Goal: Transaction & Acquisition: Purchase product/service

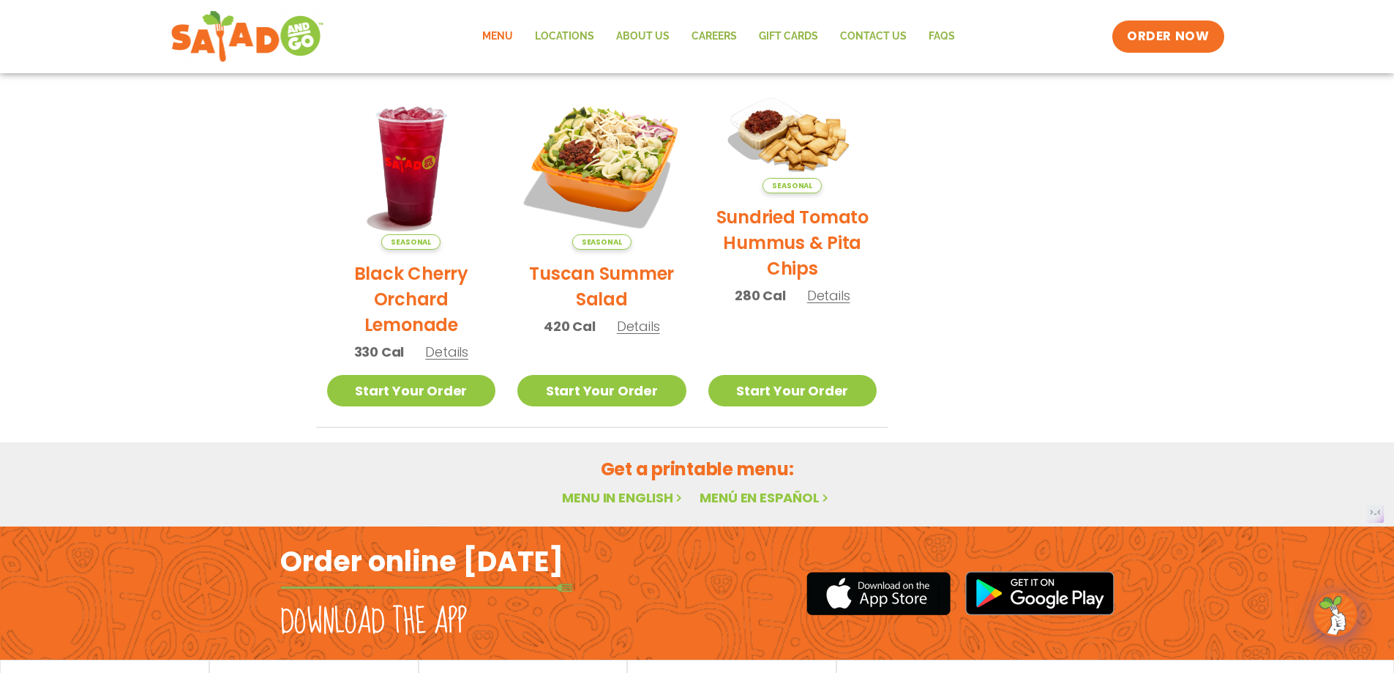
scroll to position [779, 0]
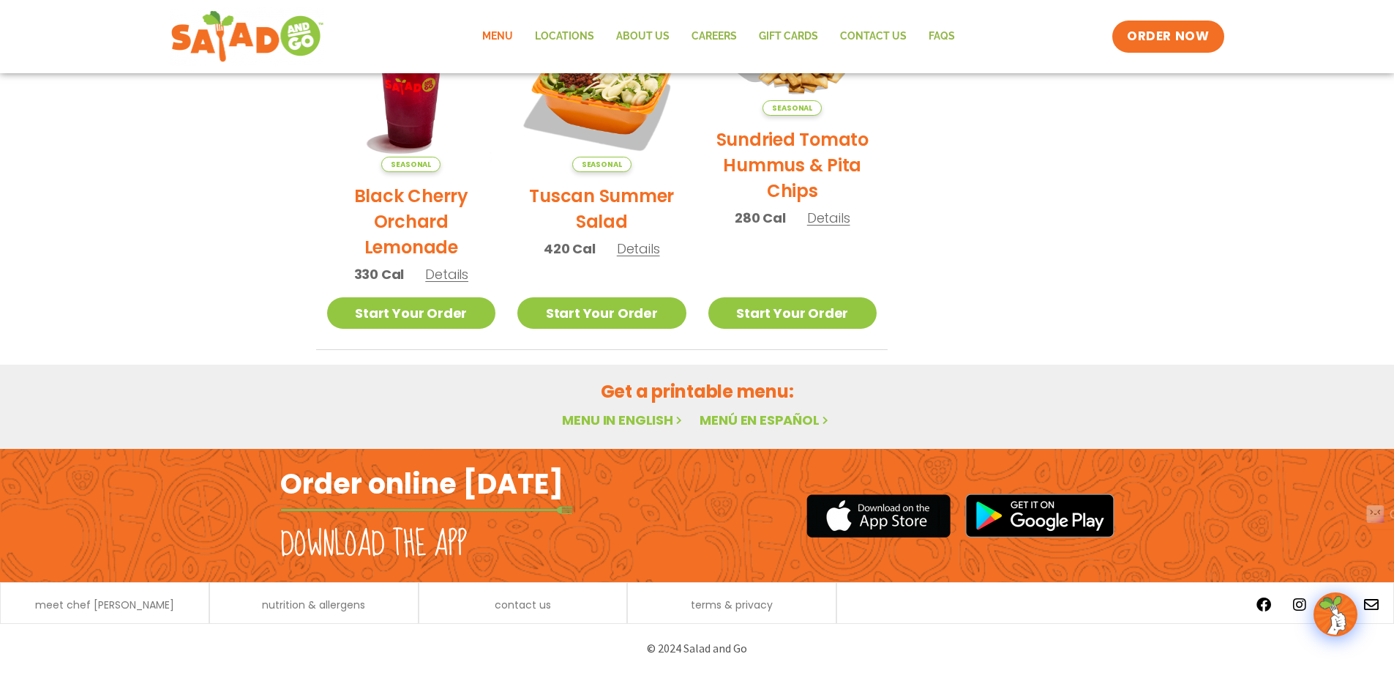
click at [637, 422] on link "Menu in English" at bounding box center [623, 420] width 123 height 18
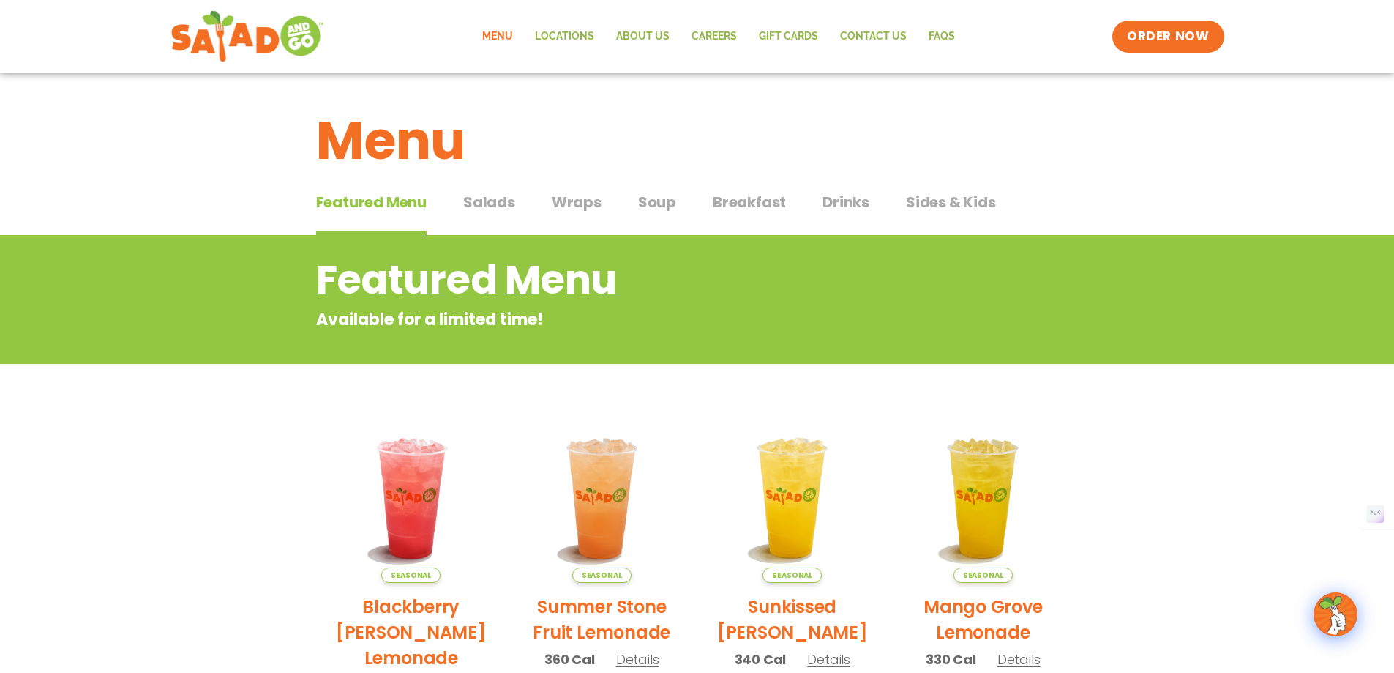
click at [494, 208] on span "Salads" at bounding box center [489, 202] width 52 height 22
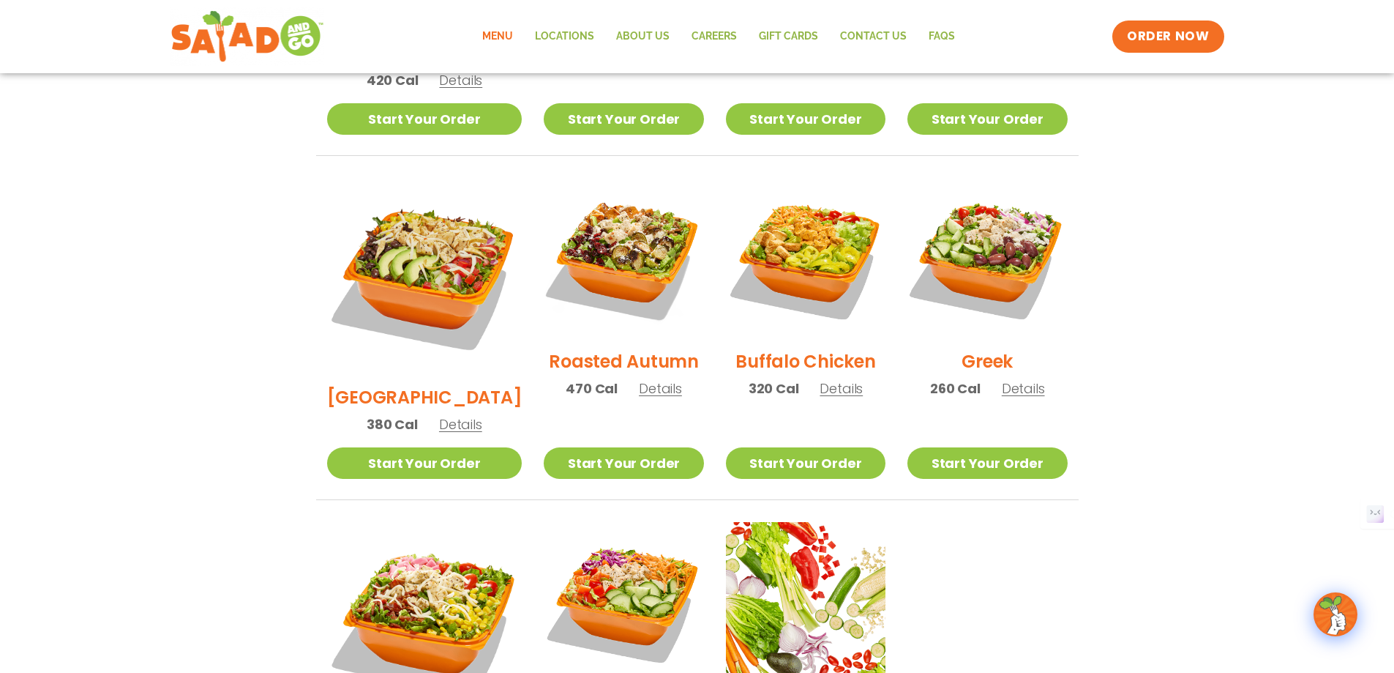
scroll to position [1025, 0]
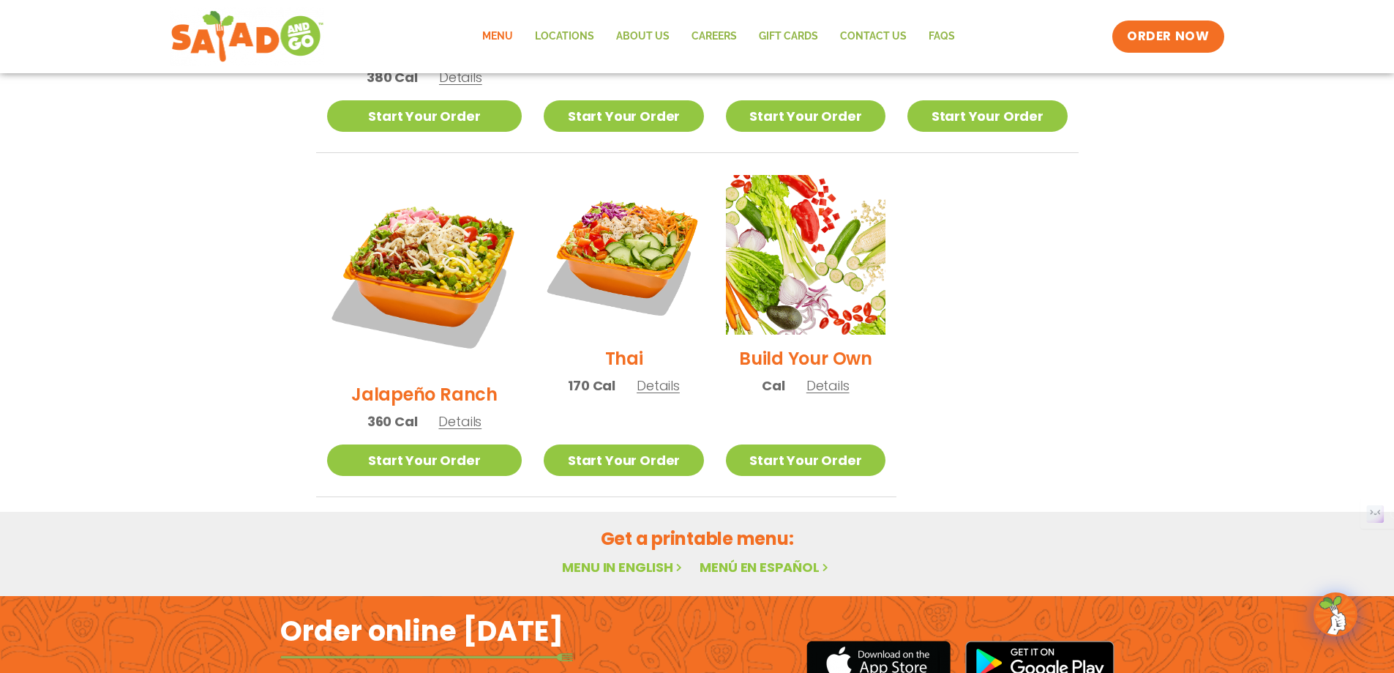
click at [612, 558] on link "Menu in English" at bounding box center [623, 567] width 123 height 18
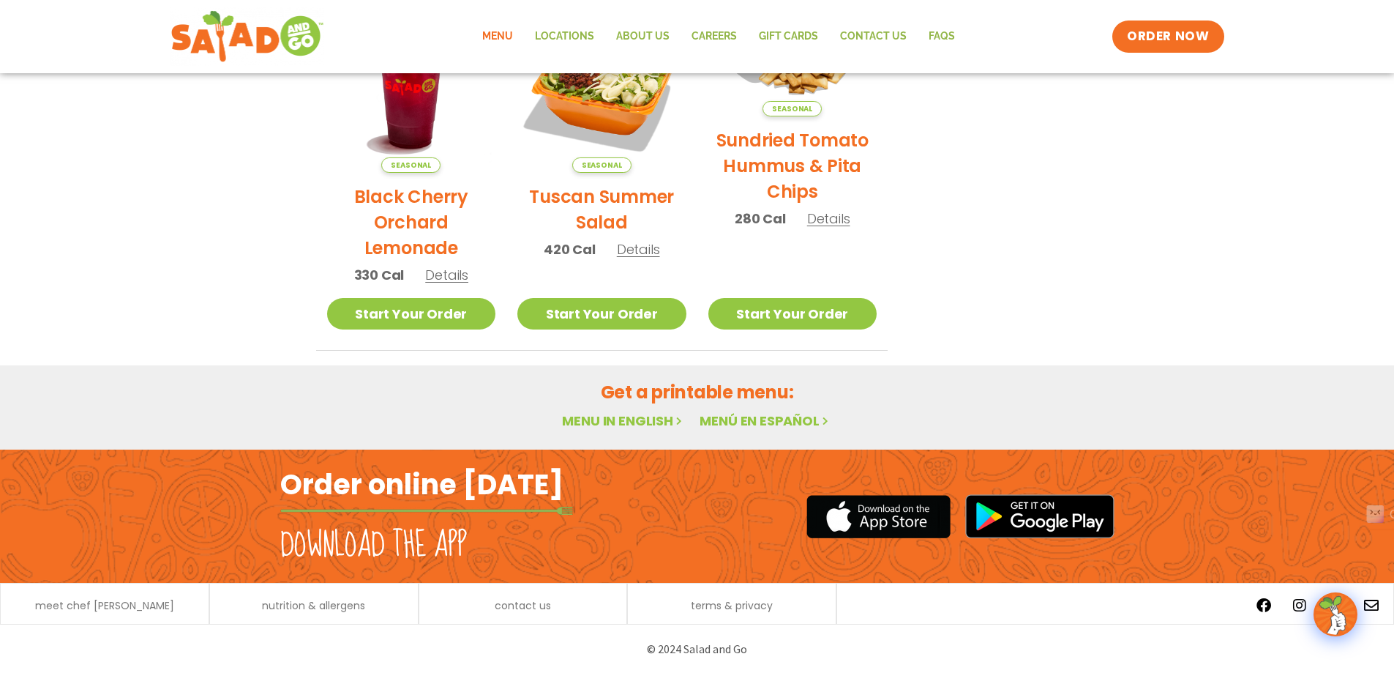
scroll to position [779, 0]
click at [648, 418] on link "Menu in English" at bounding box center [623, 420] width 123 height 18
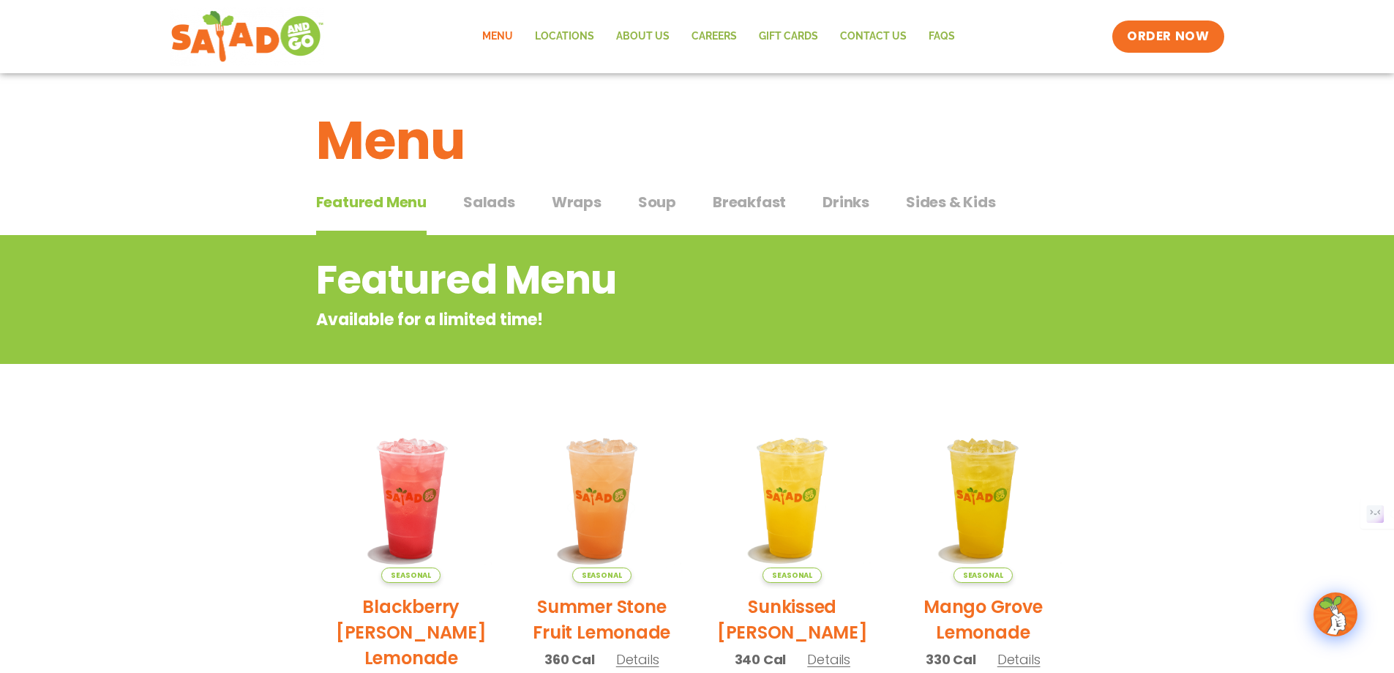
click at [499, 199] on span "Salads" at bounding box center [489, 202] width 52 height 22
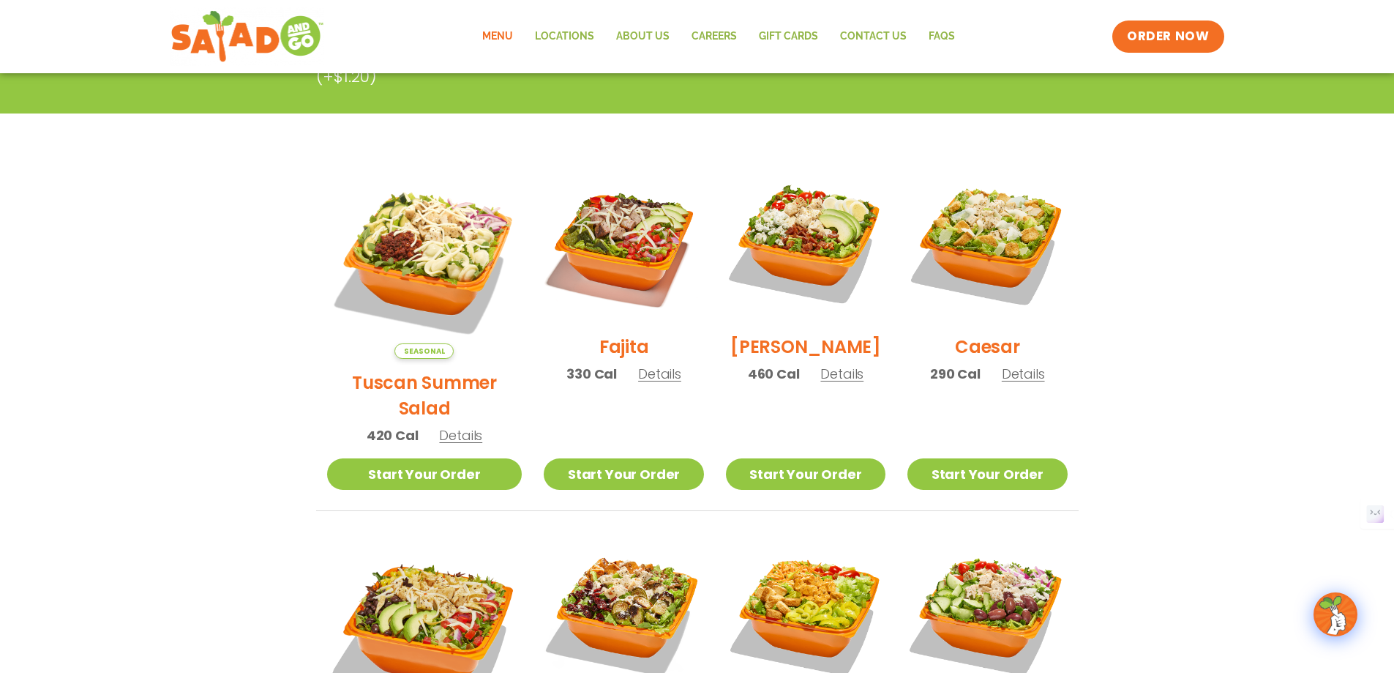
scroll to position [366, 0]
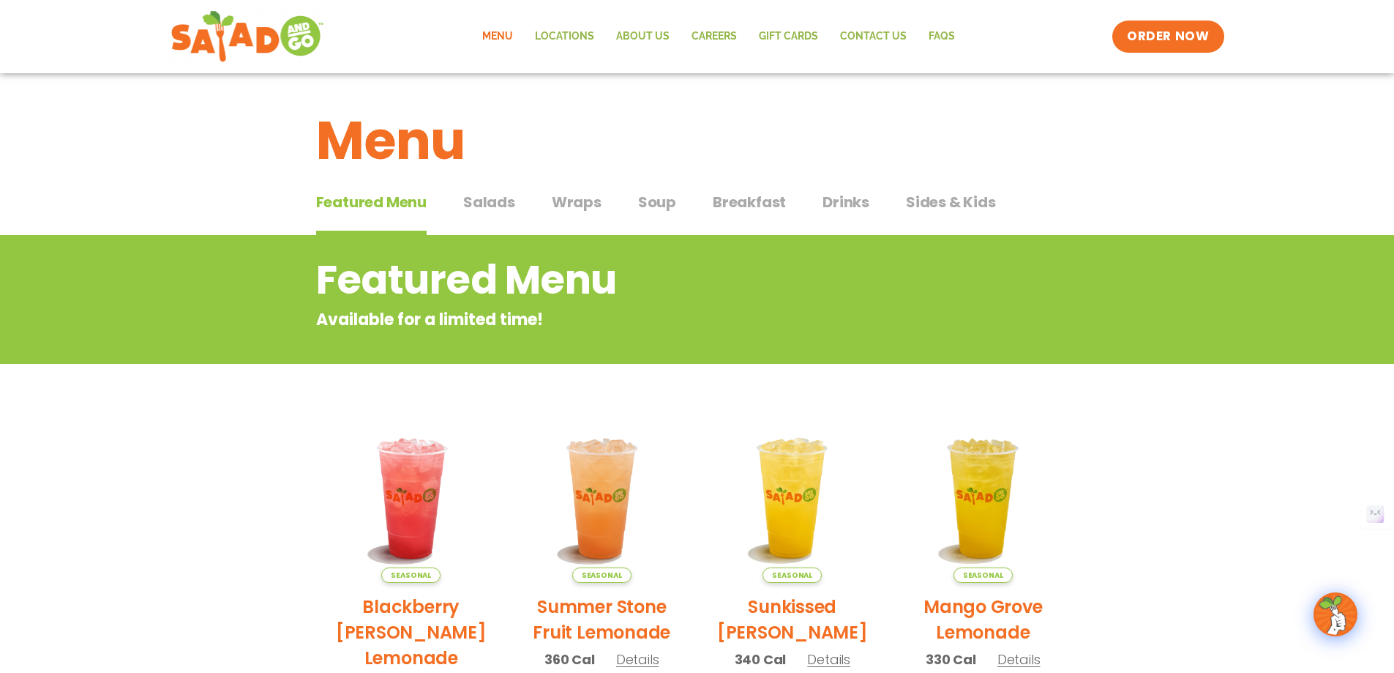
scroll to position [659, 0]
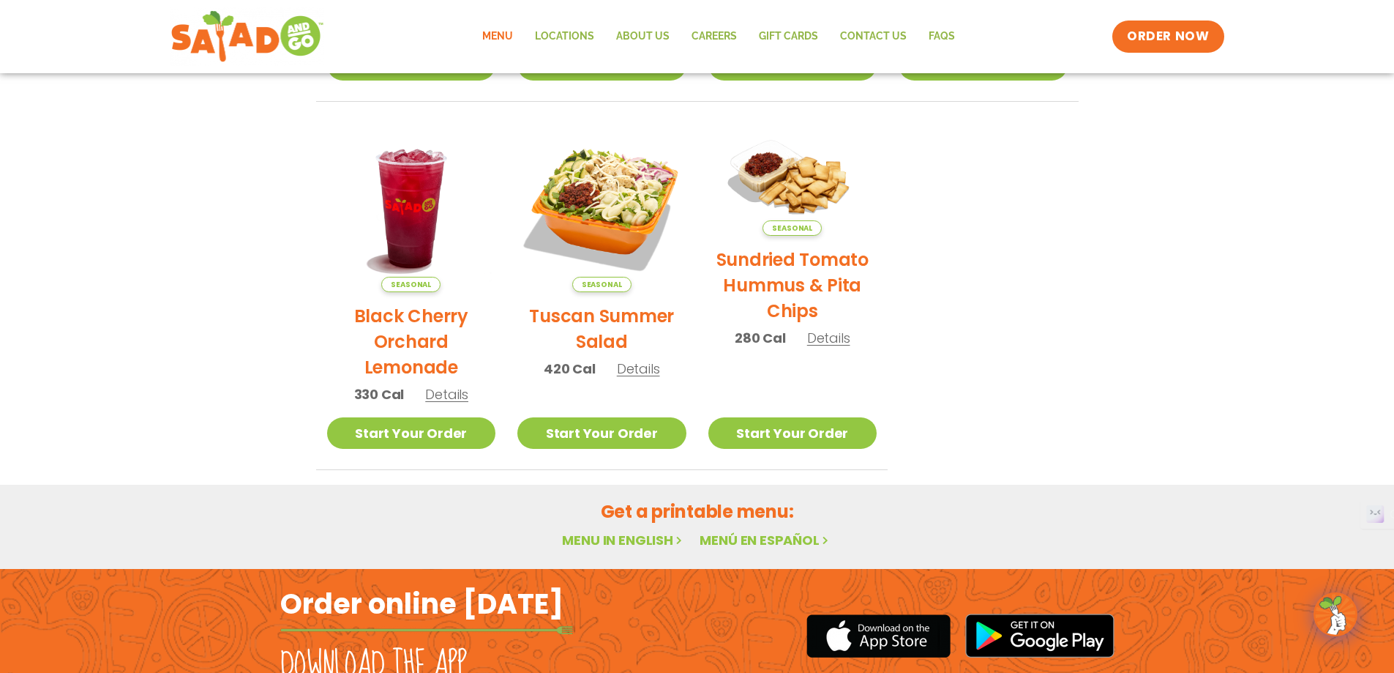
click at [1331, 618] on img at bounding box center [1335, 614] width 41 height 41
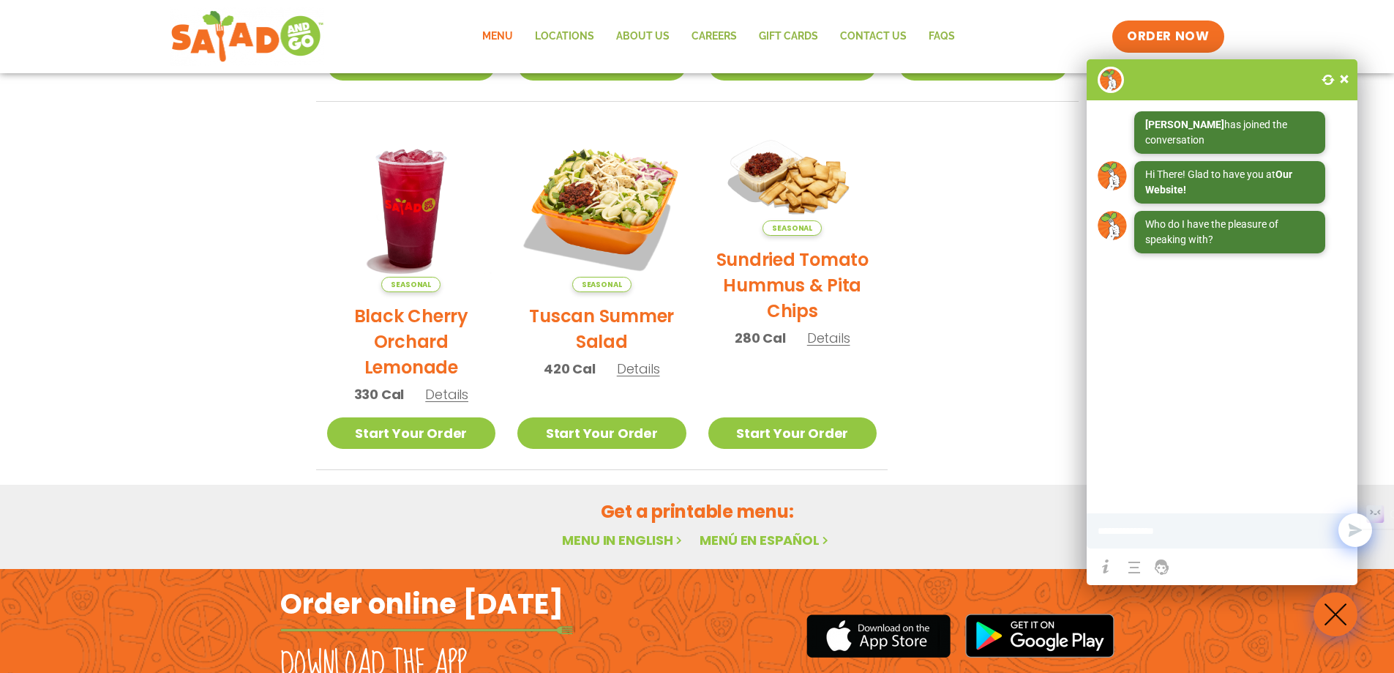
click at [1331, 618] on img at bounding box center [1335, 614] width 41 height 41
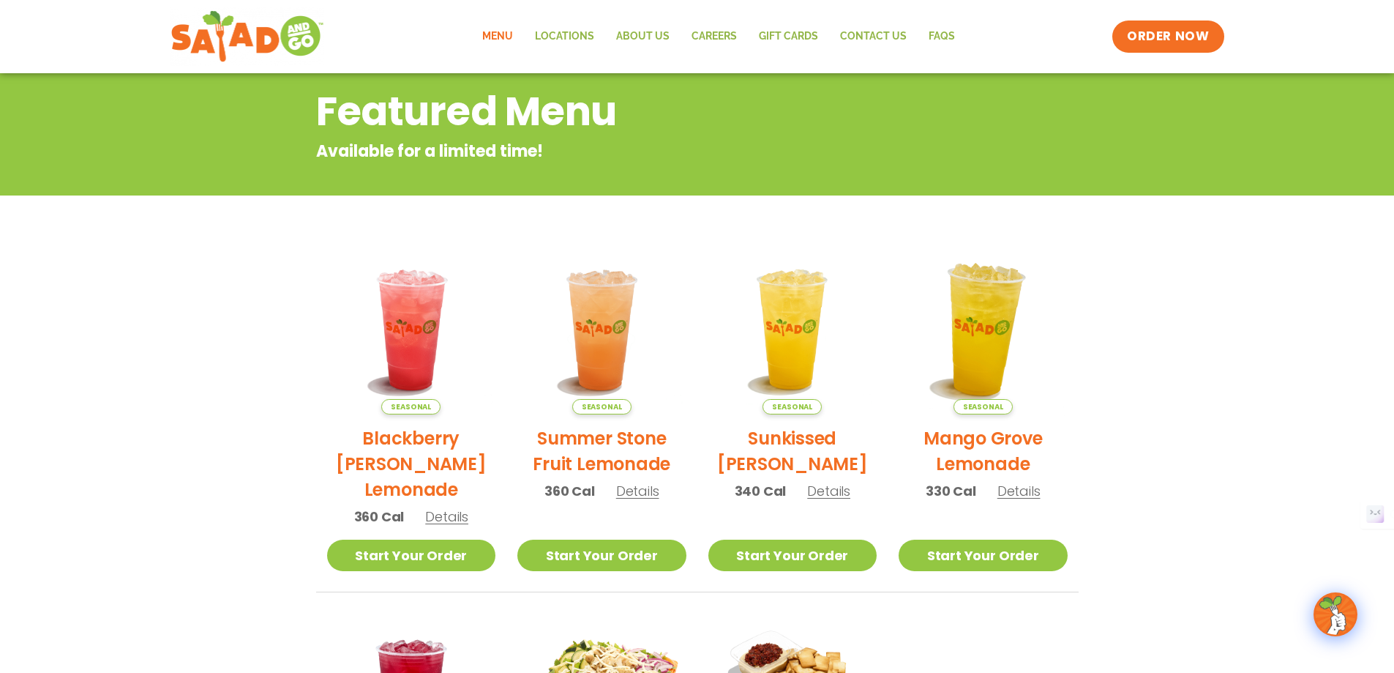
scroll to position [0, 0]
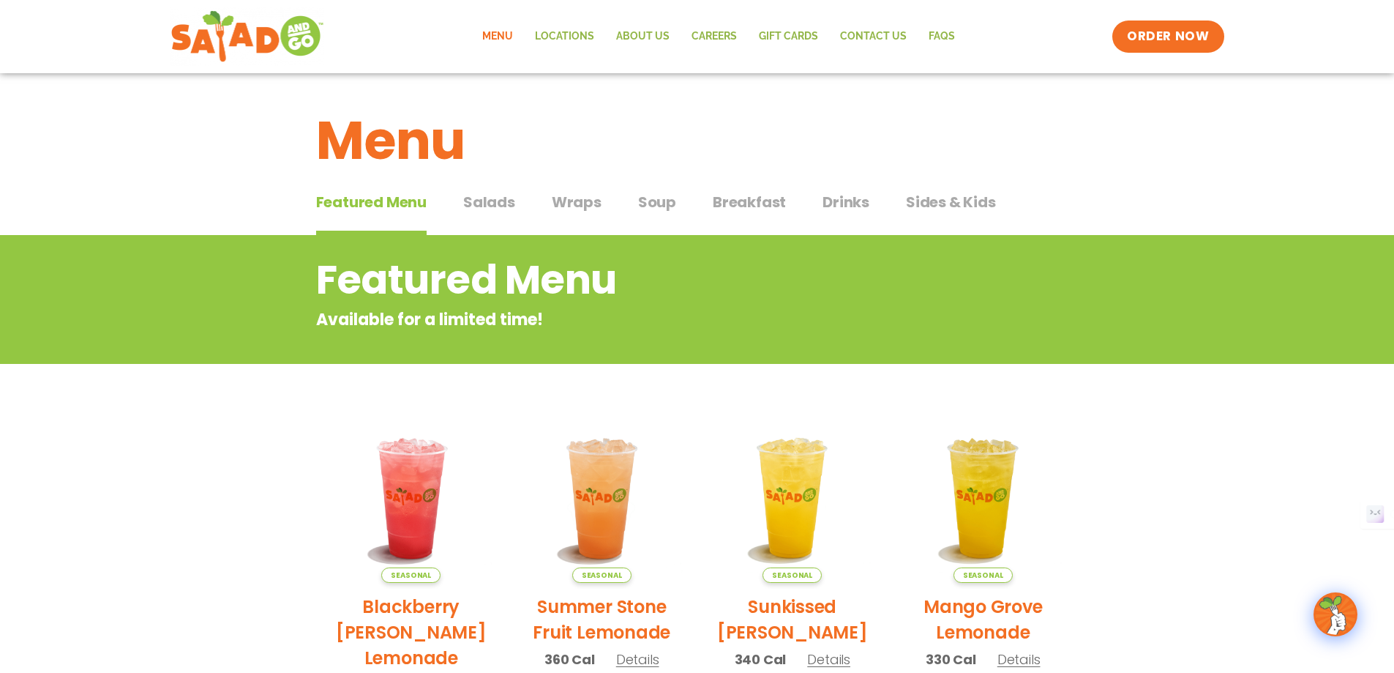
click at [572, 207] on span "Wraps" at bounding box center [577, 202] width 50 height 22
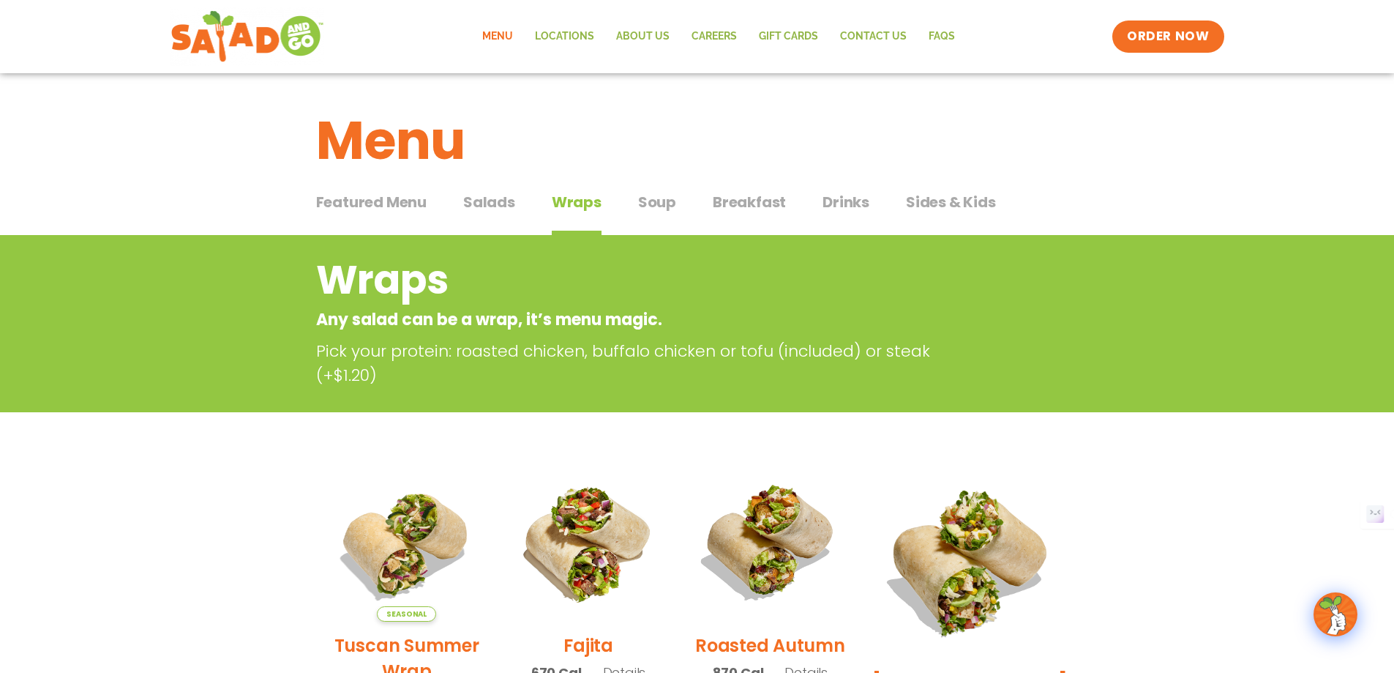
click at [482, 209] on span "Salads" at bounding box center [489, 202] width 52 height 22
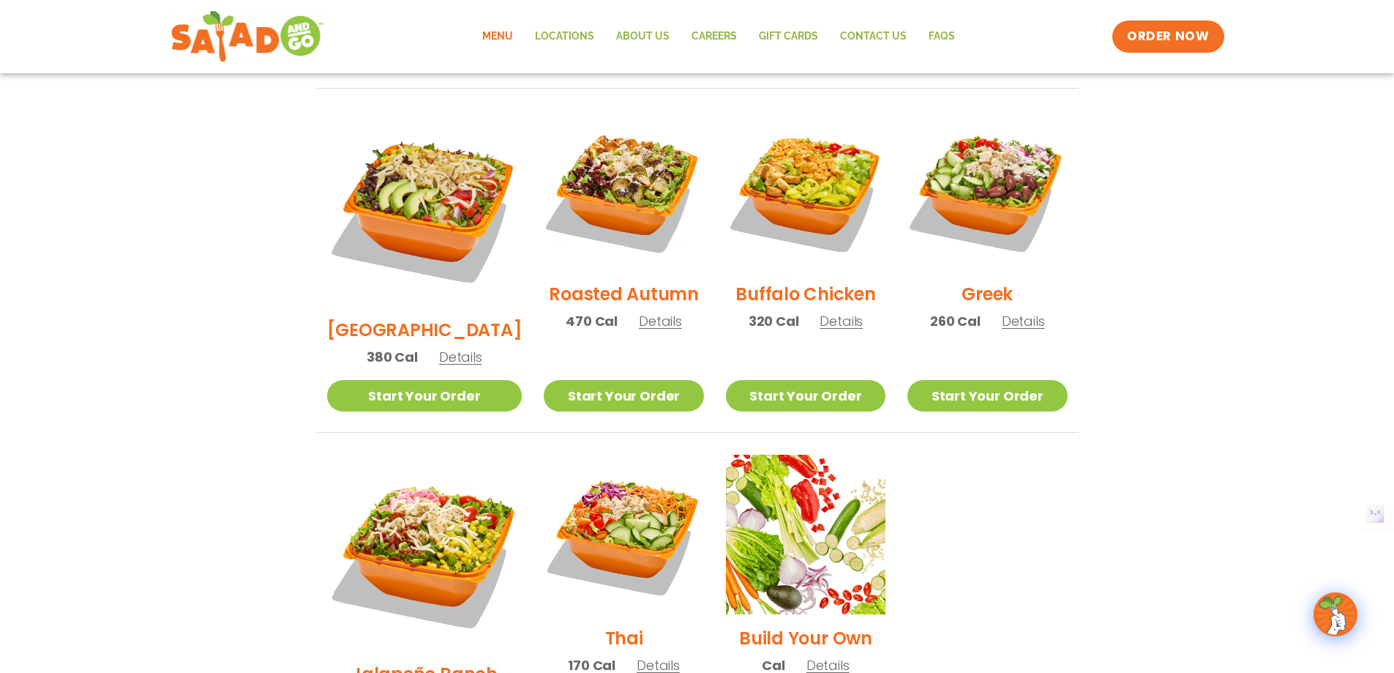
scroll to position [1025, 0]
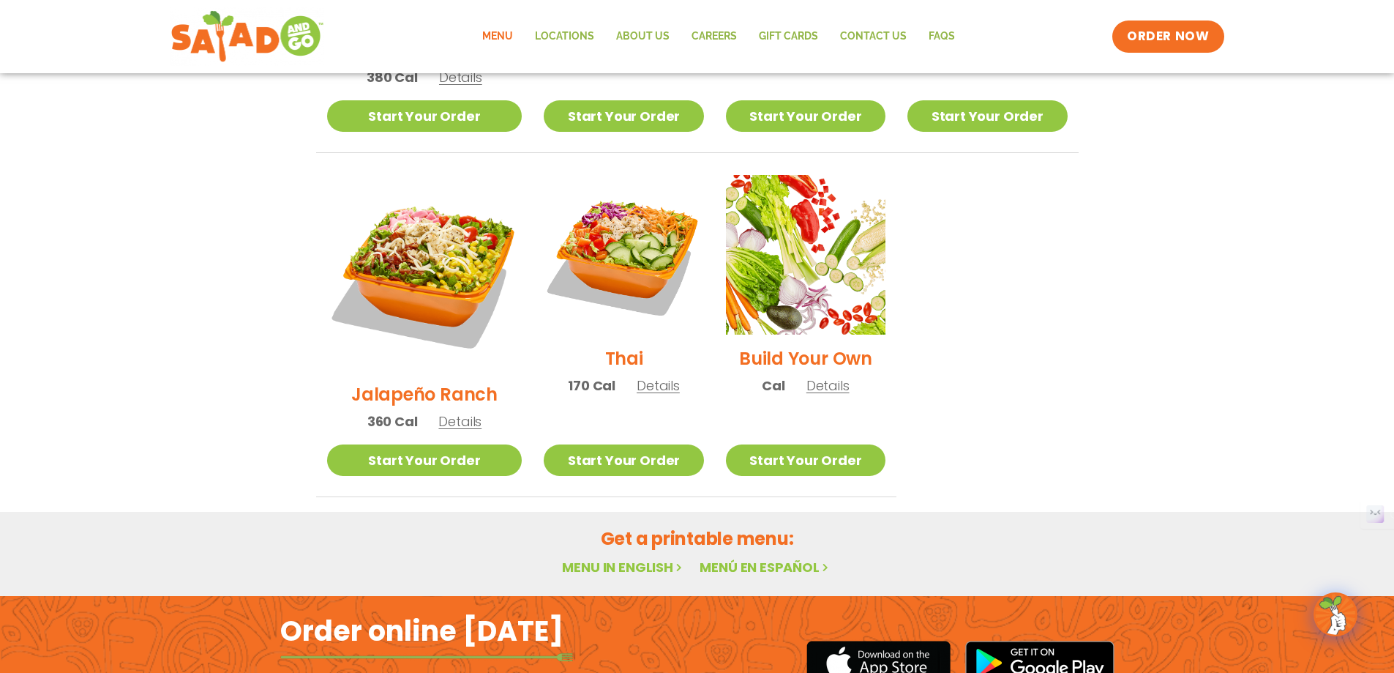
click at [648, 558] on link "Menu in English" at bounding box center [623, 567] width 123 height 18
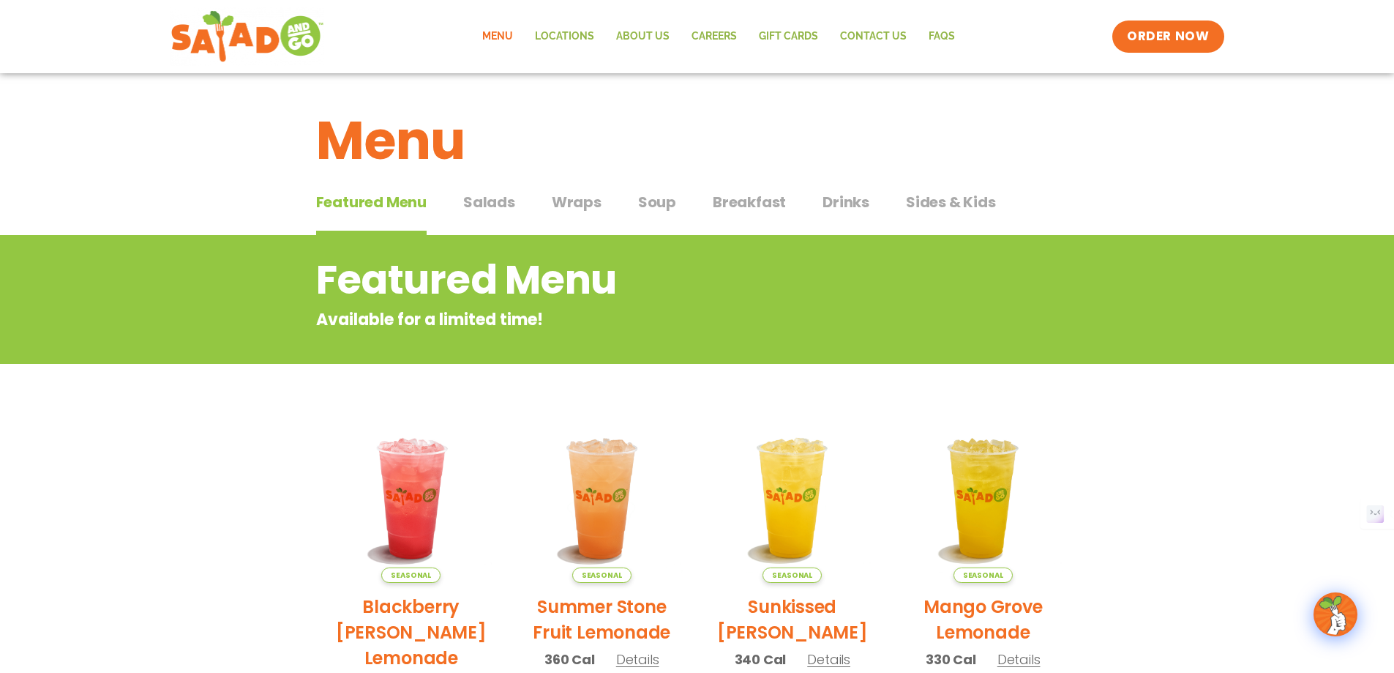
click at [495, 204] on span "Salads" at bounding box center [489, 202] width 52 height 22
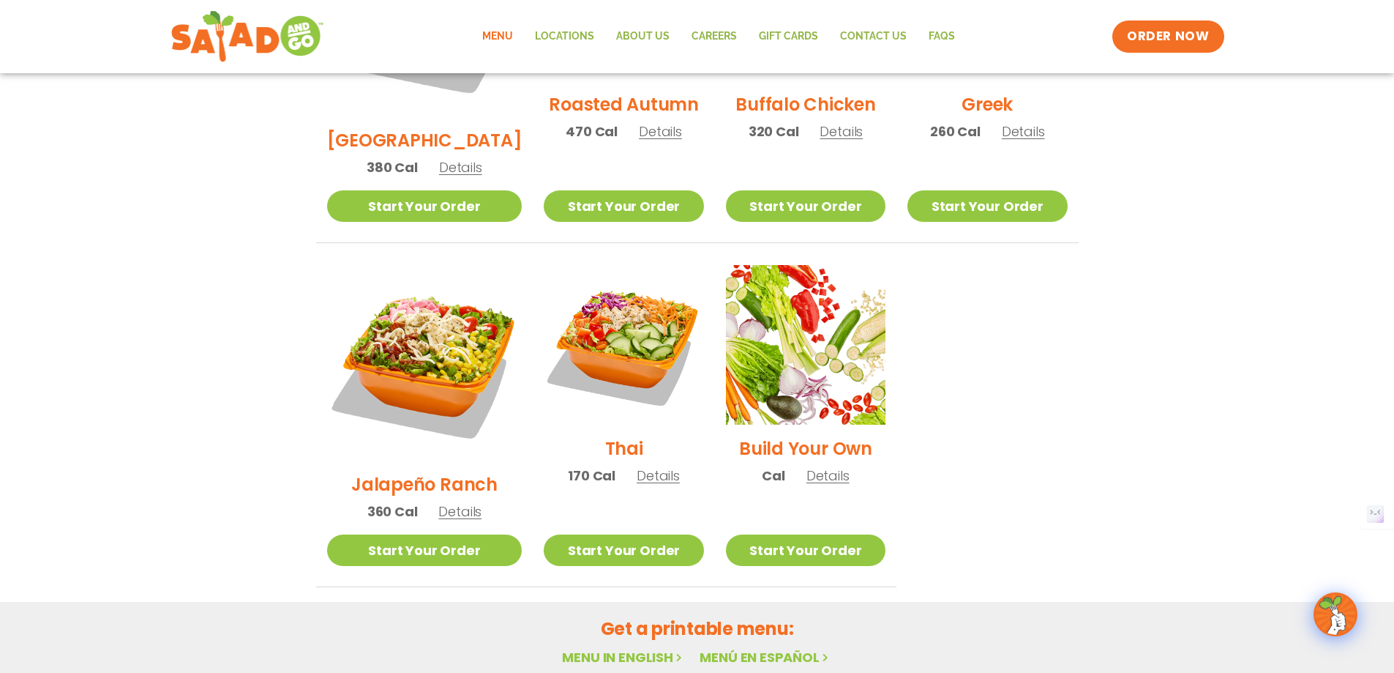
scroll to position [1092, 0]
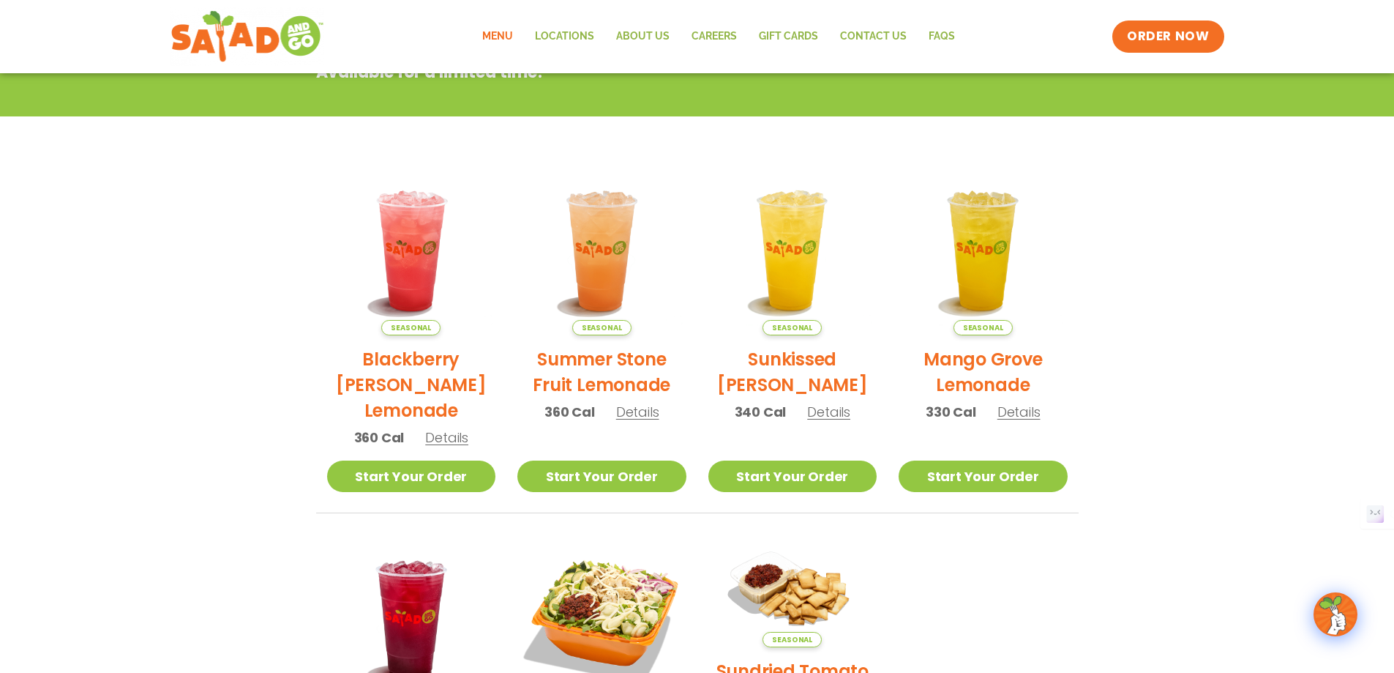
scroll to position [659, 0]
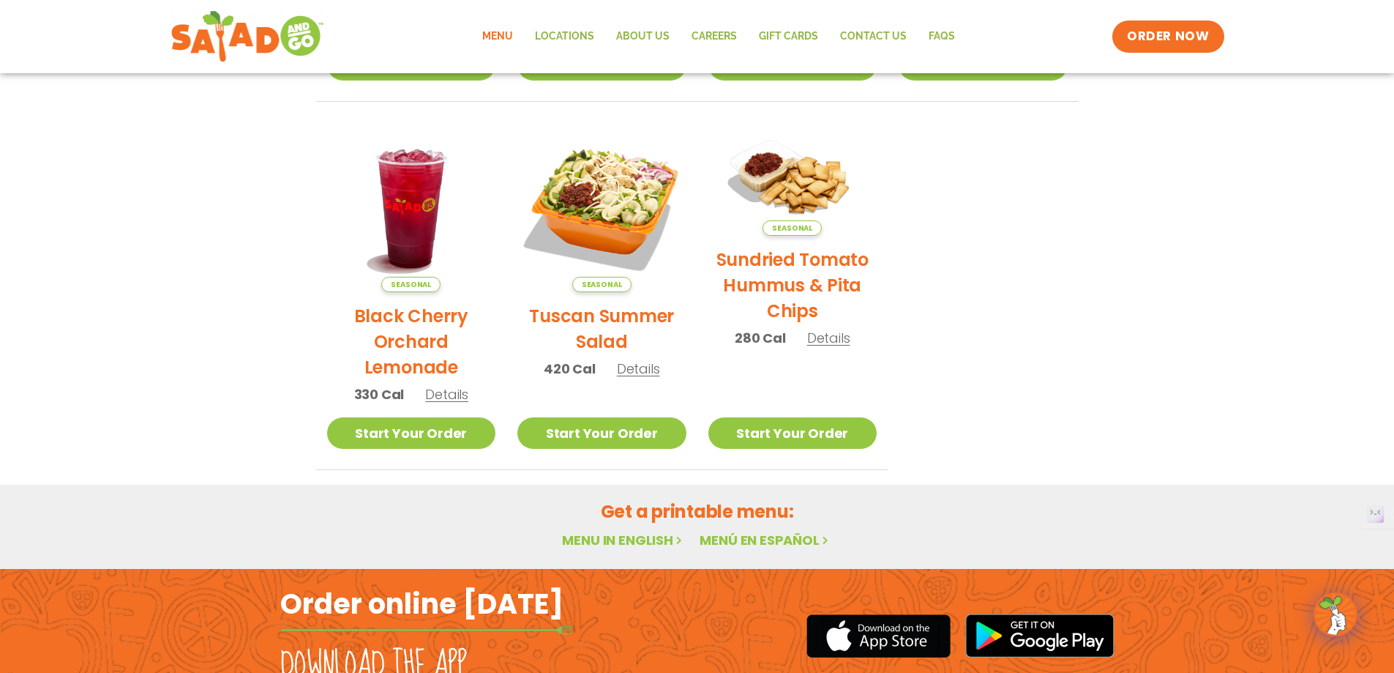
click at [812, 542] on link "Menú en español" at bounding box center [766, 540] width 132 height 18
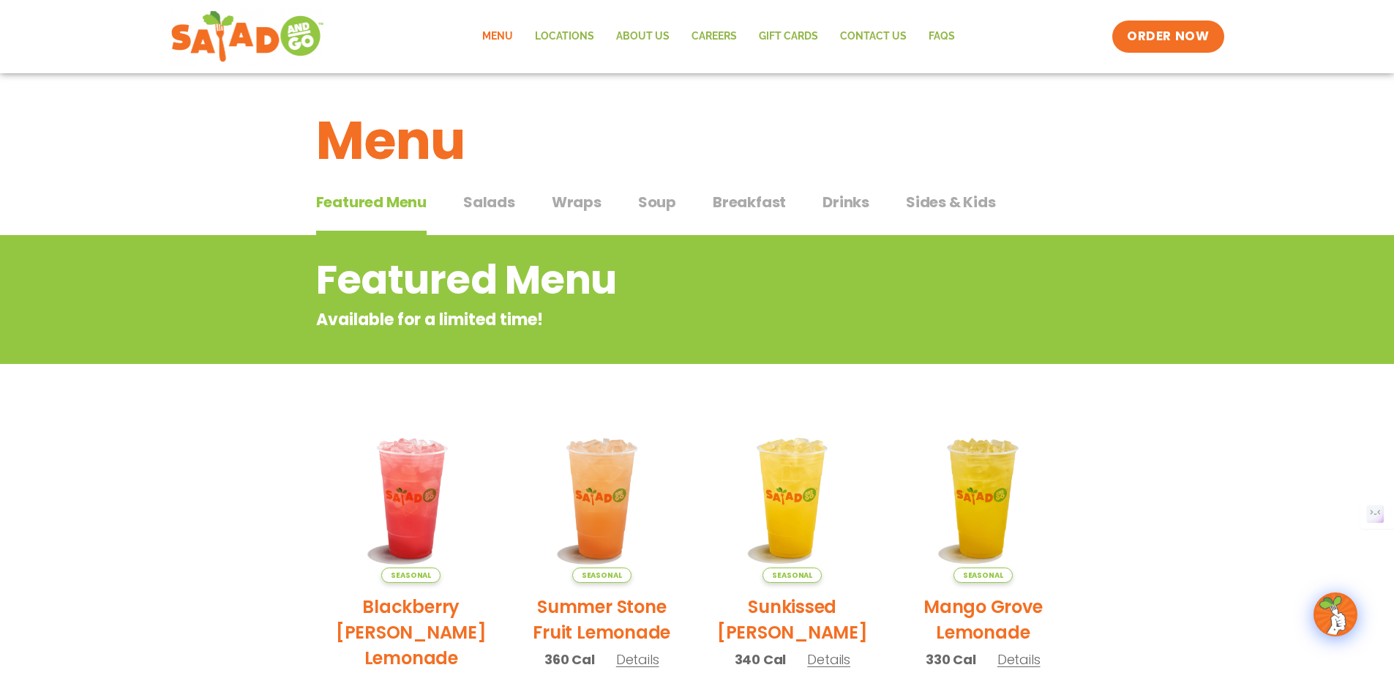
click at [565, 199] on span "Wraps" at bounding box center [577, 202] width 50 height 22
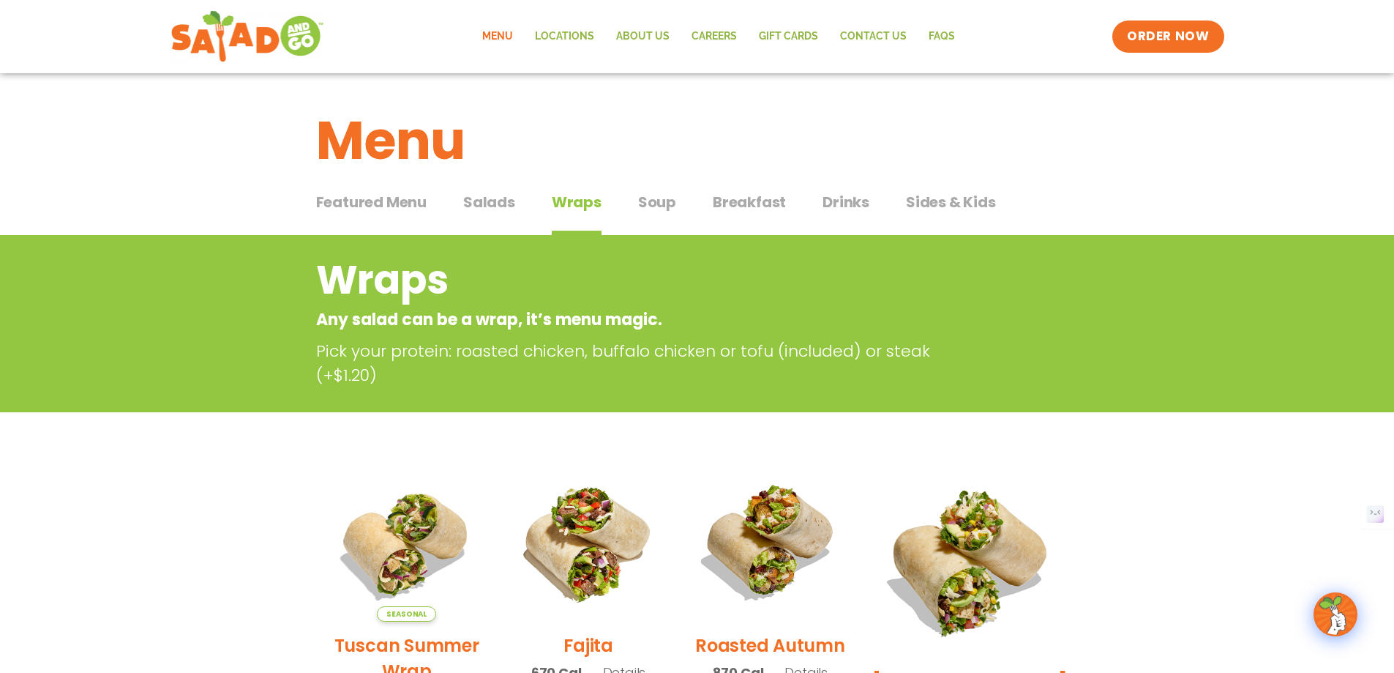
click at [458, 206] on div "Featured Menu Featured Menu Salads Salads Wraps Wraps Soup Soup Breakfast Break…" at bounding box center [697, 211] width 763 height 50
click at [487, 201] on span "Salads" at bounding box center [489, 202] width 52 height 22
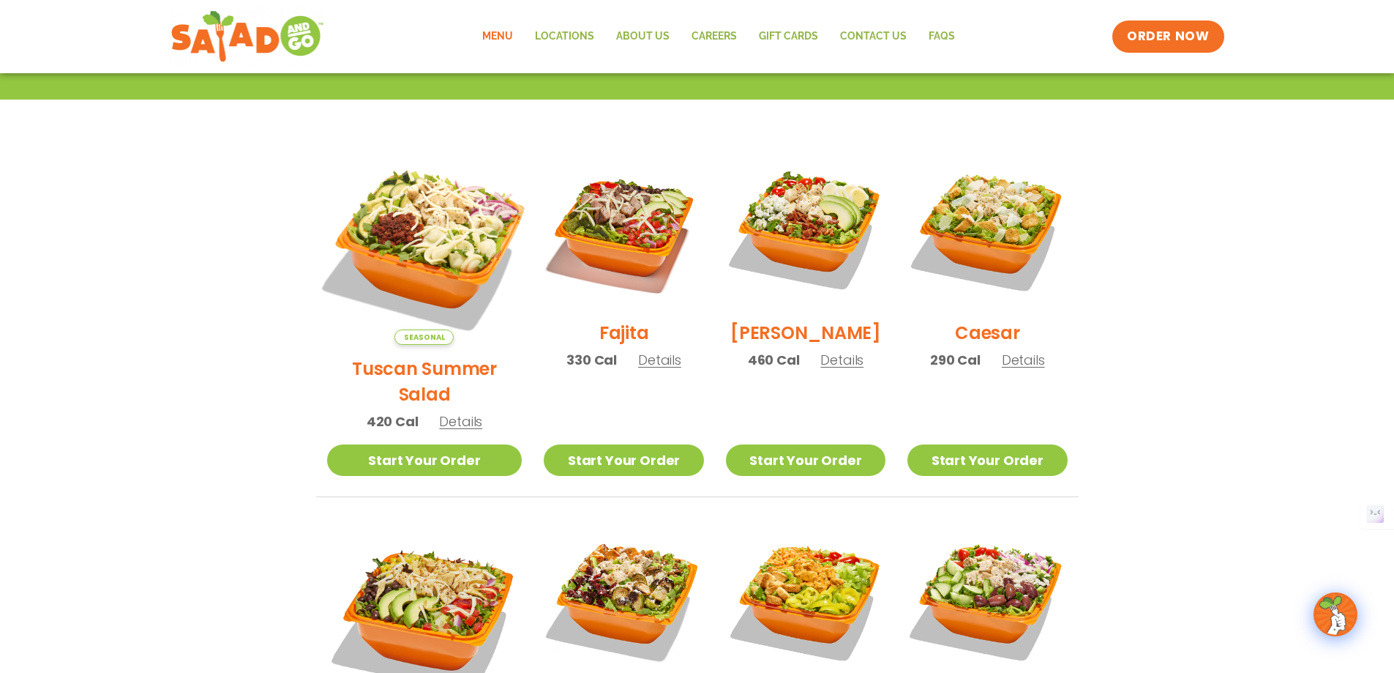
scroll to position [439, 0]
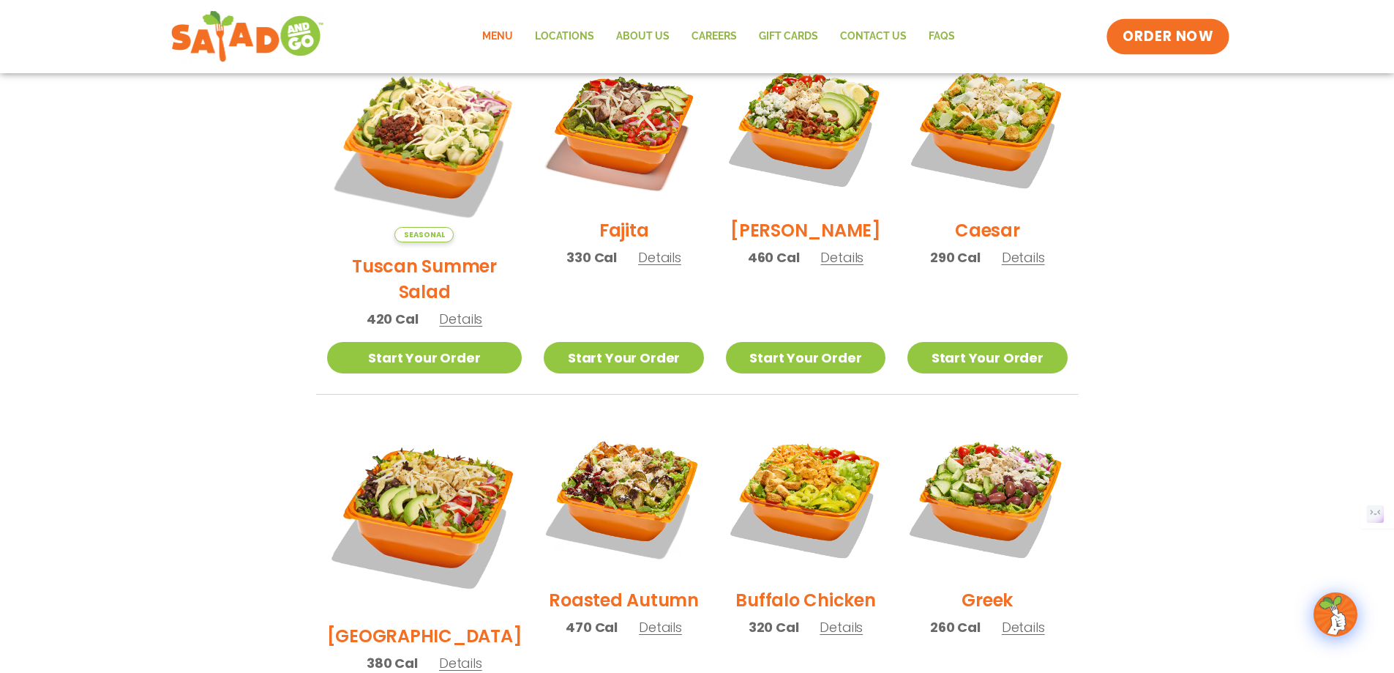
click at [1137, 31] on span "ORDER NOW" at bounding box center [1168, 36] width 91 height 19
